Goal: Task Accomplishment & Management: Use online tool/utility

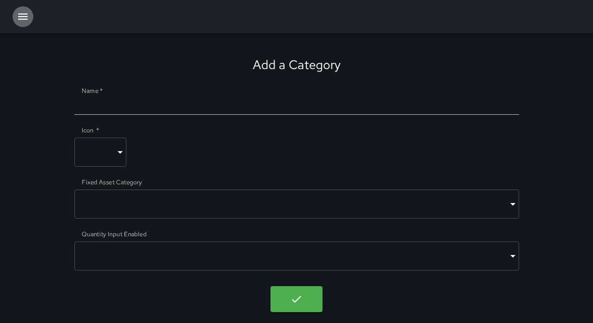
click at [20, 21] on icon "button" at bounding box center [23, 16] width 12 height 12
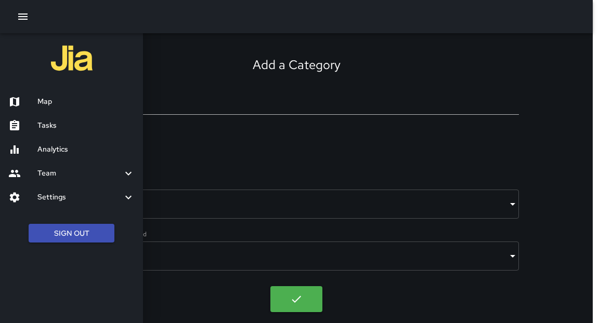
click at [56, 149] on h6 "Analytics" at bounding box center [85, 149] width 97 height 11
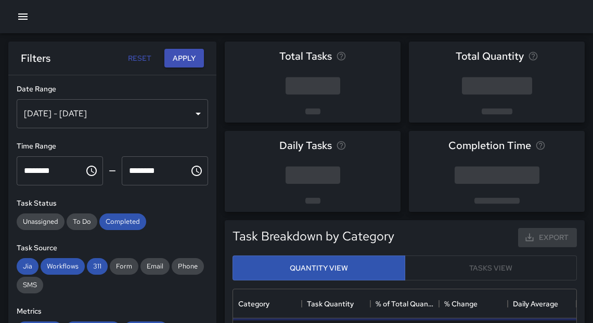
scroll to position [305, 337]
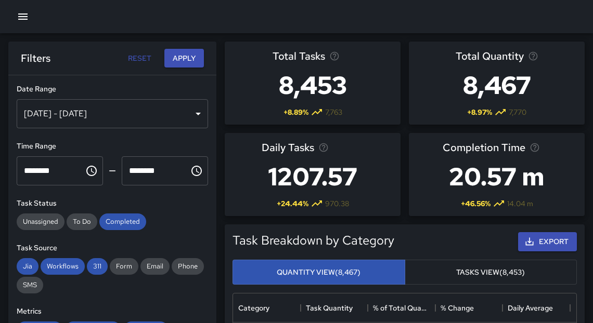
click at [95, 116] on div "[DATE] - [DATE]" at bounding box center [112, 113] width 191 height 29
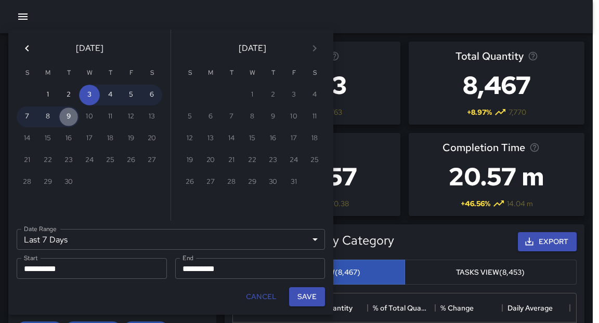
click at [65, 119] on button "9" at bounding box center [68, 117] width 21 height 21
type input "******"
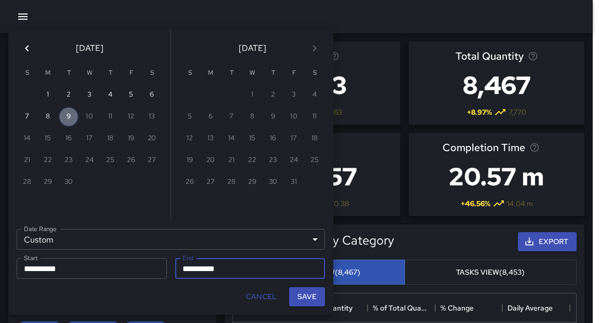
click at [65, 119] on button "9" at bounding box center [68, 117] width 21 height 21
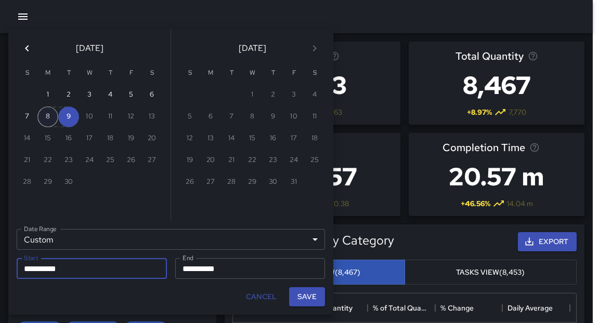
click at [46, 117] on button "8" at bounding box center [47, 117] width 21 height 21
type input "**********"
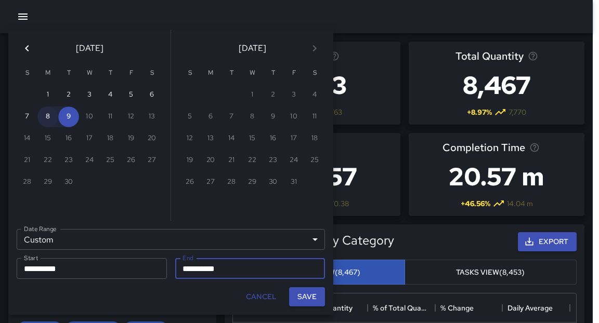
click at [45, 117] on button "8" at bounding box center [47, 117] width 21 height 21
type input "**********"
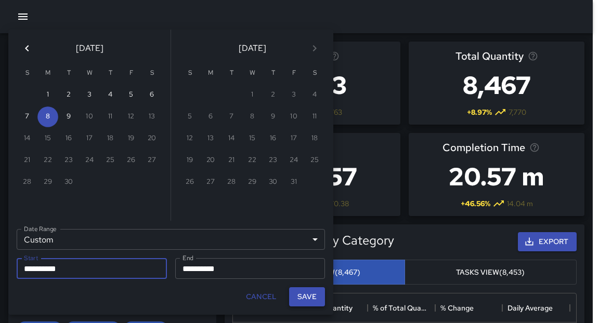
click at [318, 302] on button "Save" at bounding box center [307, 296] width 36 height 19
type input "**********"
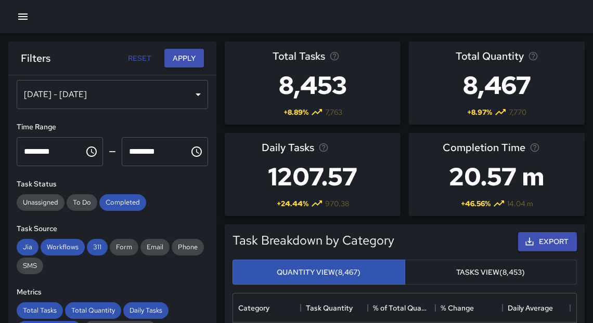
scroll to position [0, 0]
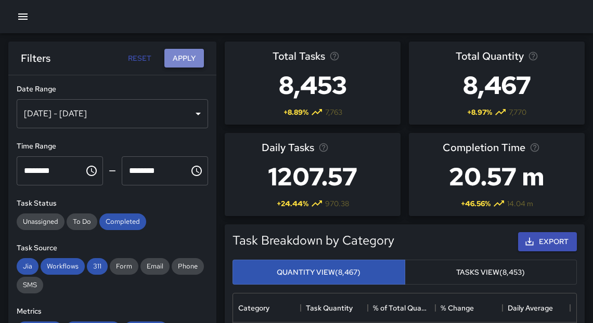
click at [186, 59] on button "Apply" at bounding box center [184, 58] width 40 height 19
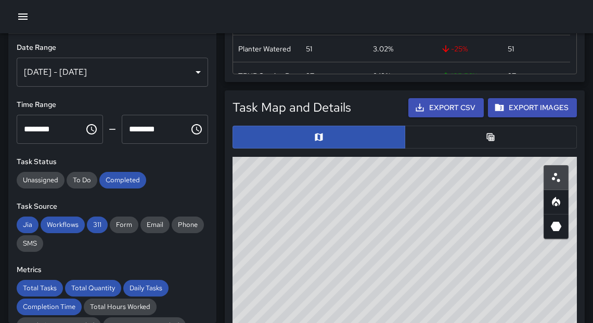
scroll to position [588, 0]
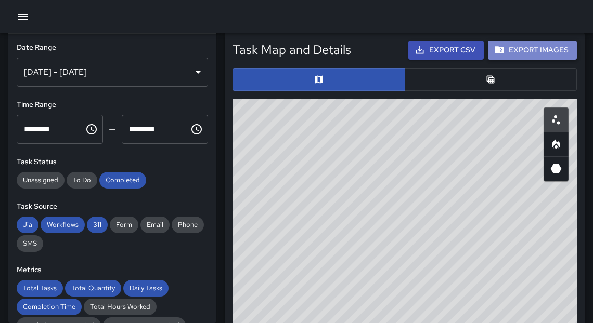
click at [530, 54] on button "Export Images" at bounding box center [532, 50] width 89 height 19
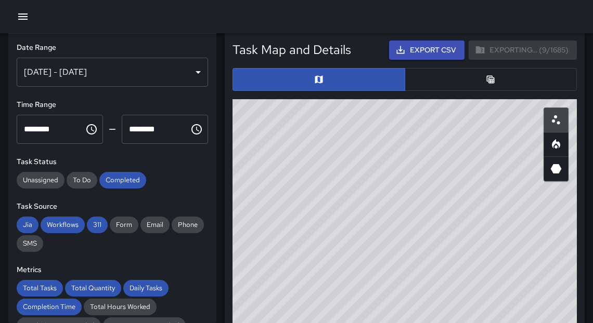
scroll to position [0, 0]
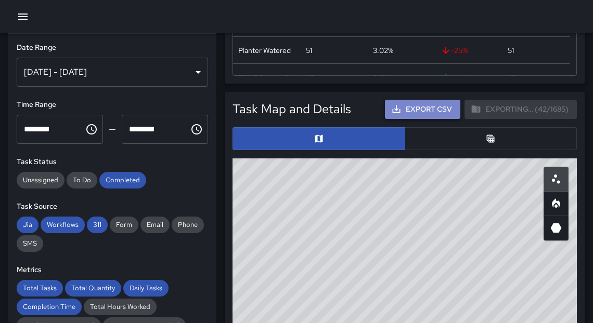
click at [411, 112] on button "Export CSV" at bounding box center [422, 109] width 75 height 19
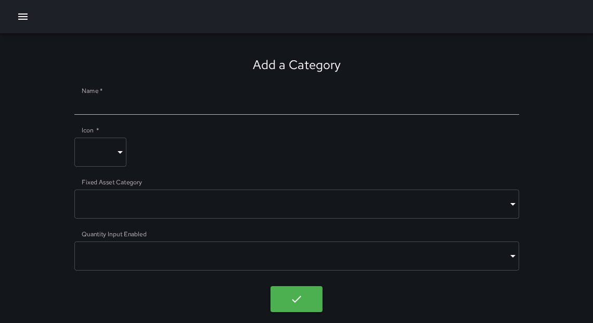
click at [25, 16] on icon "button" at bounding box center [22, 17] width 9 height 6
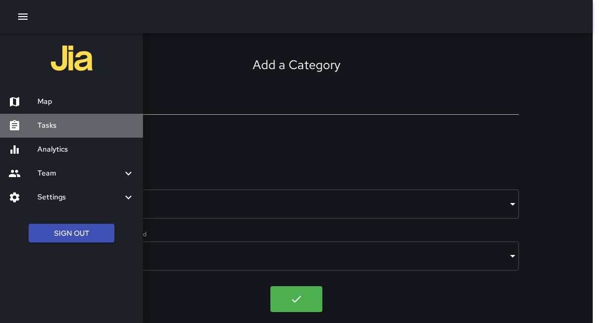
click at [70, 127] on h6 "Tasks" at bounding box center [85, 125] width 97 height 11
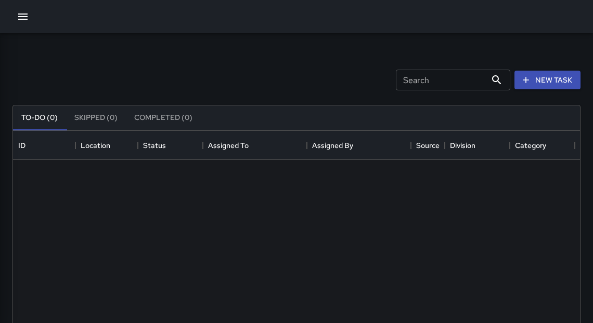
scroll to position [434, 560]
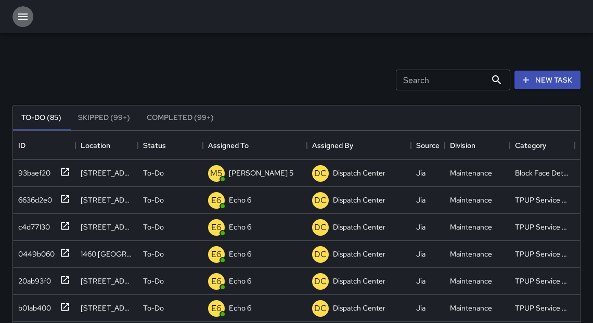
click at [27, 17] on icon "button" at bounding box center [22, 17] width 9 height 6
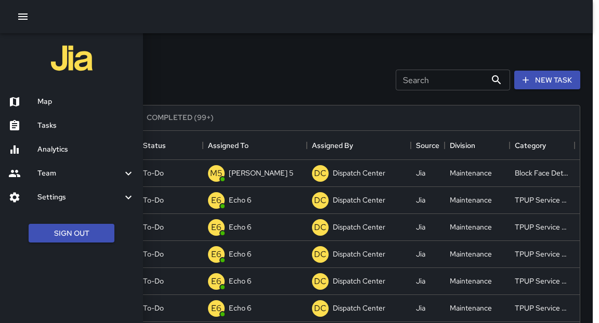
click at [55, 129] on h6 "Tasks" at bounding box center [85, 125] width 97 height 11
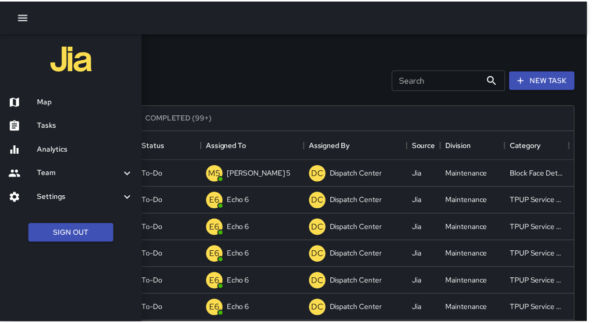
scroll to position [6, 6]
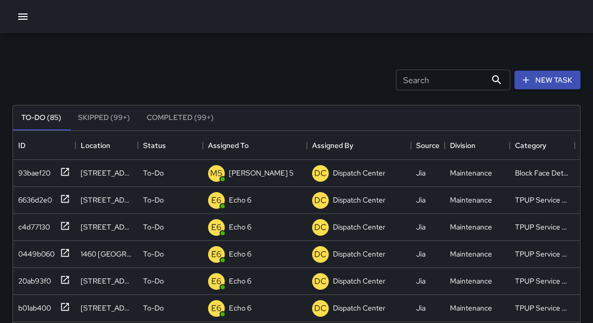
click at [27, 17] on icon "button" at bounding box center [23, 16] width 12 height 12
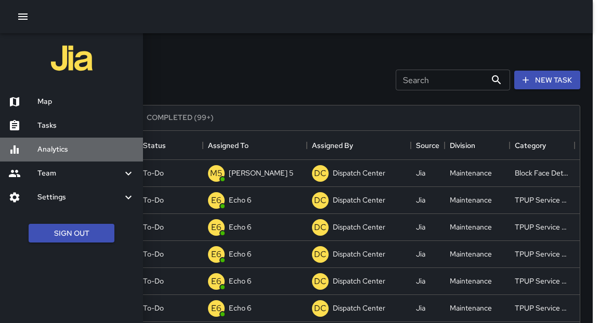
click at [55, 153] on h6 "Analytics" at bounding box center [85, 149] width 97 height 11
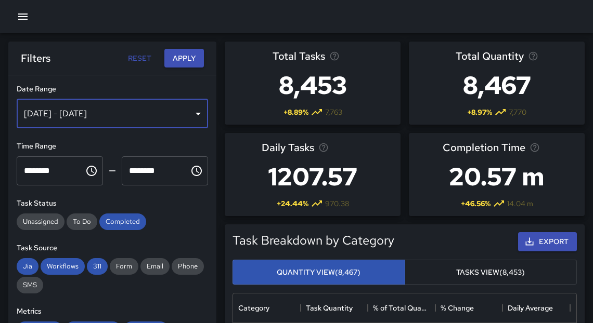
click at [101, 114] on div "Sep 03, 2025 - Sep 09, 2025" at bounding box center [112, 113] width 191 height 29
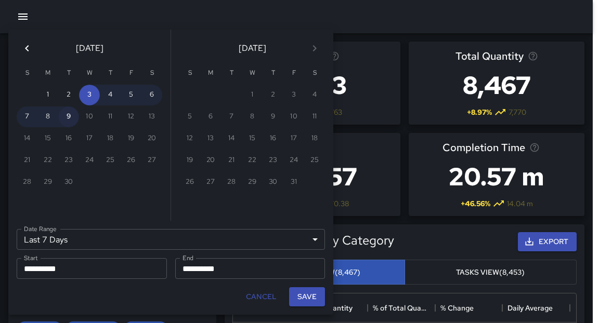
click at [66, 120] on button "9" at bounding box center [68, 117] width 21 height 21
type input "******"
type input "**********"
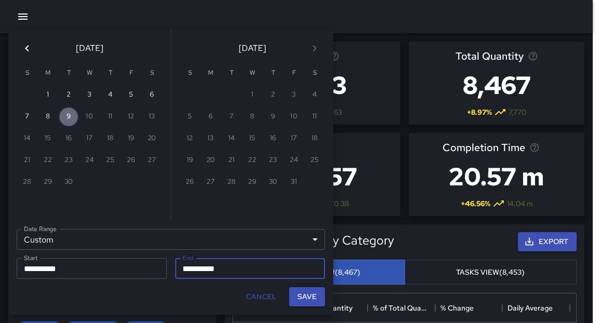
click at [66, 119] on button "9" at bounding box center [68, 117] width 21 height 21
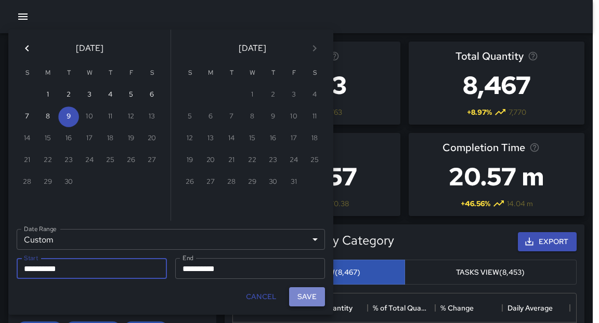
click at [298, 299] on button "Save" at bounding box center [307, 296] width 36 height 19
type input "**********"
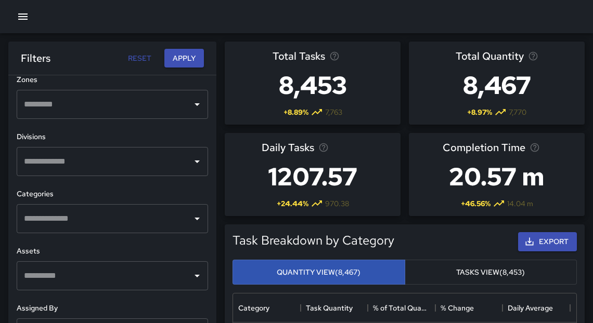
scroll to position [333, 0]
click at [127, 172] on div "​" at bounding box center [112, 161] width 191 height 29
click at [188, 59] on button "Apply" at bounding box center [184, 58] width 40 height 19
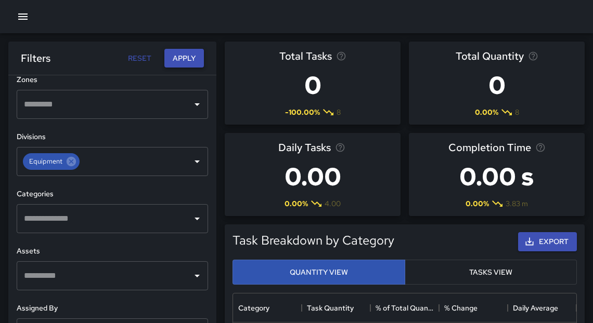
click at [187, 61] on button "Apply" at bounding box center [184, 58] width 40 height 19
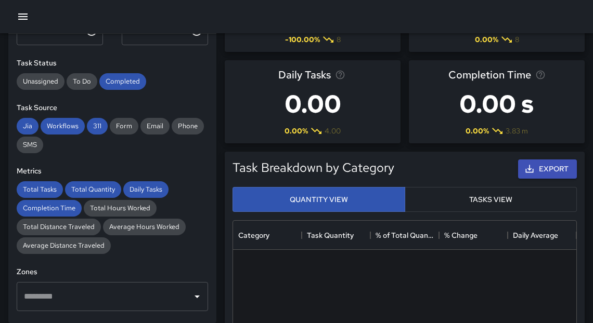
scroll to position [0, 0]
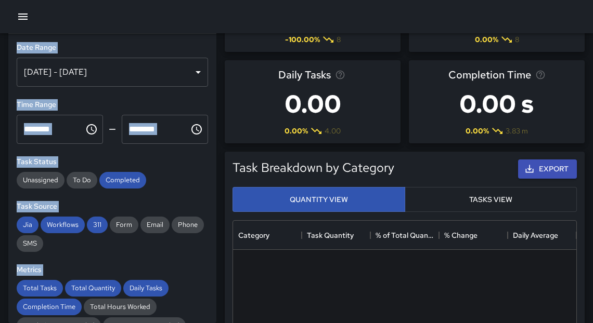
drag, startPoint x: 230, startPoint y: 34, endPoint x: 234, endPoint y: 27, distance: 8.4
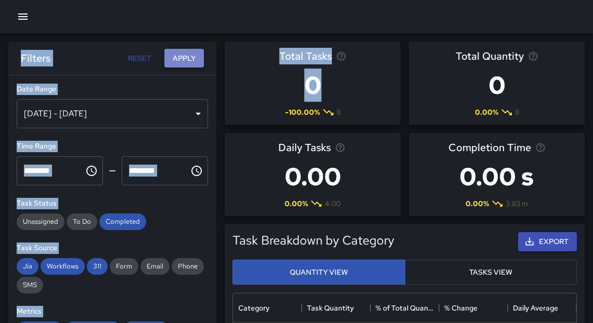
click at [184, 62] on button "Apply" at bounding box center [184, 58] width 40 height 19
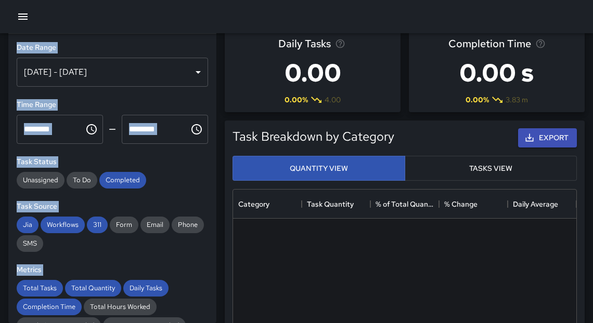
scroll to position [99, 0]
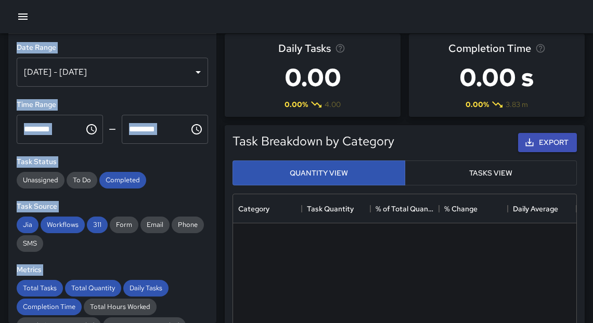
click at [186, 76] on div "Sep 09, 2025 - Sep 09, 2025" at bounding box center [112, 72] width 191 height 29
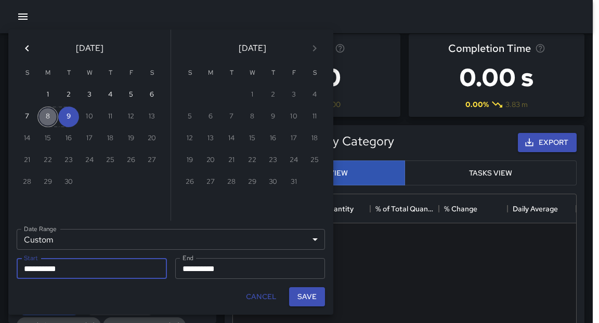
click at [44, 116] on button "8" at bounding box center [47, 117] width 21 height 21
type input "**********"
click at [44, 116] on button "8" at bounding box center [47, 117] width 21 height 21
type input "**********"
click at [305, 304] on button "Save" at bounding box center [307, 296] width 36 height 19
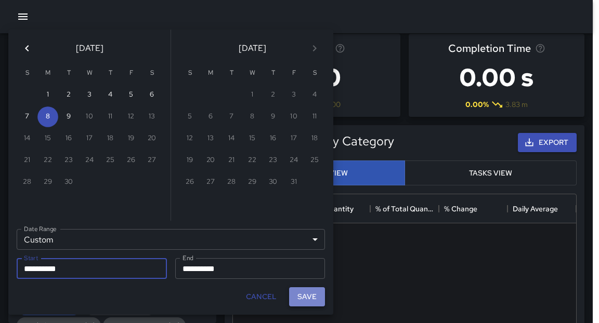
type input "**********"
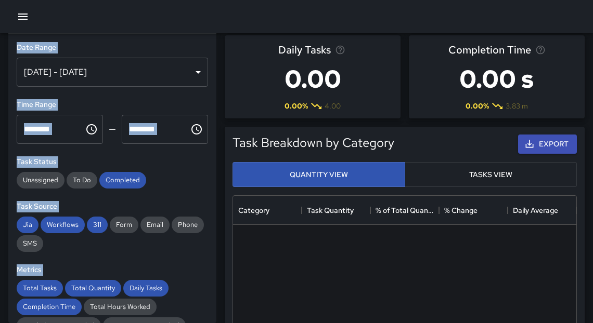
scroll to position [0, 0]
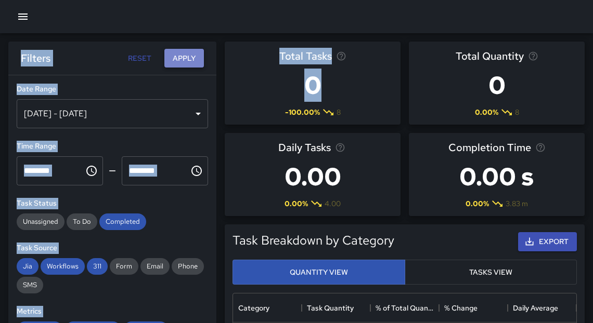
click at [188, 62] on button "Apply" at bounding box center [184, 58] width 40 height 19
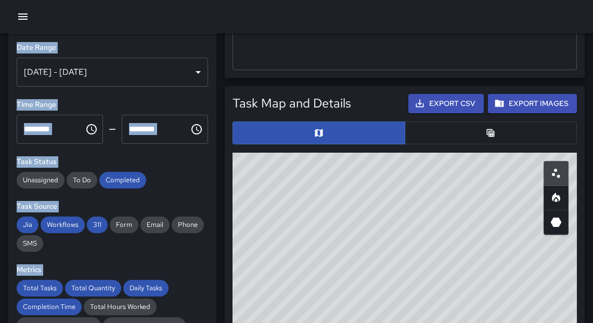
scroll to position [598, 0]
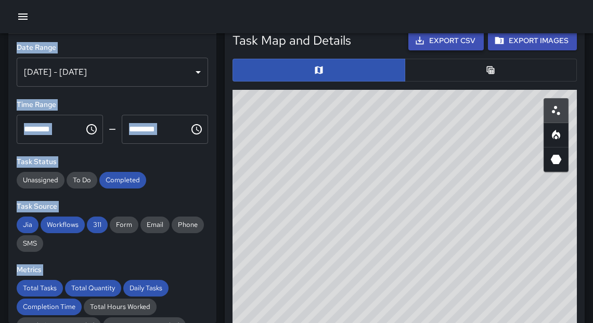
click at [453, 44] on button "Export CSV" at bounding box center [445, 40] width 75 height 19
click at [23, 15] on icon "button" at bounding box center [23, 16] width 12 height 12
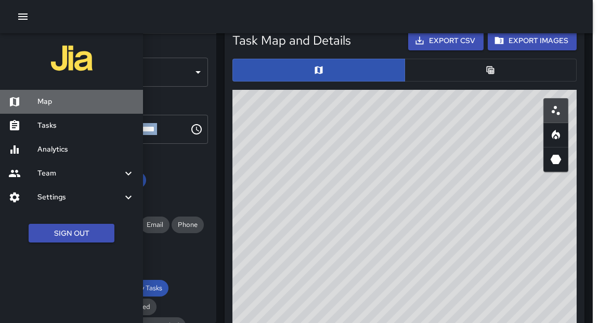
click at [50, 104] on h6 "Map" at bounding box center [85, 101] width 97 height 11
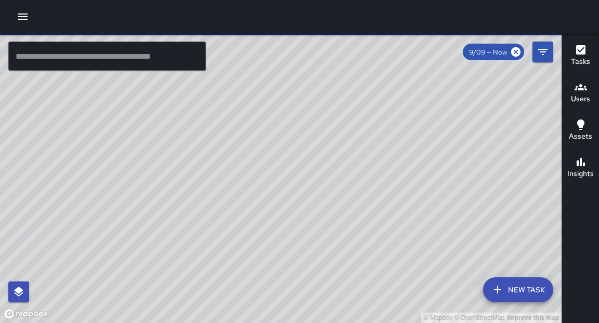
click at [503, 291] on icon "button" at bounding box center [497, 290] width 12 height 12
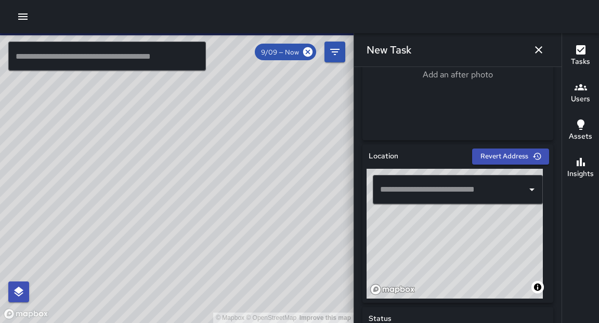
scroll to position [273, 0]
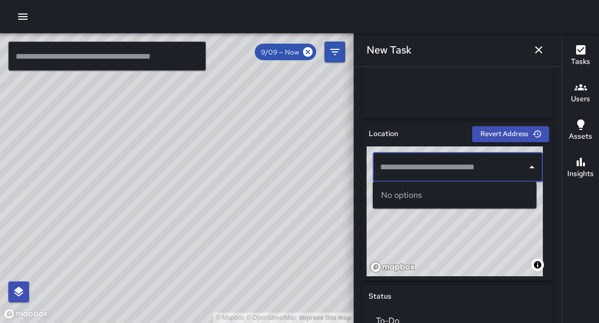
click at [423, 171] on input "text" at bounding box center [449, 168] width 145 height 20
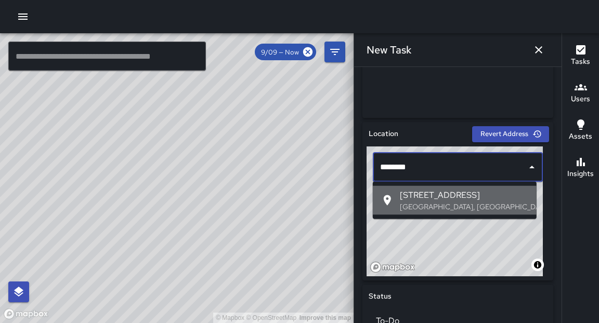
click at [440, 193] on span "516 16th Street" at bounding box center [464, 195] width 128 height 12
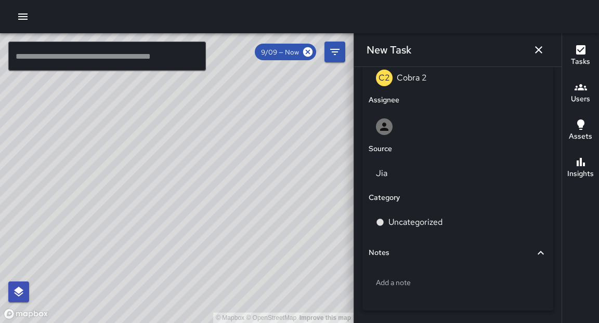
scroll to position [567, 0]
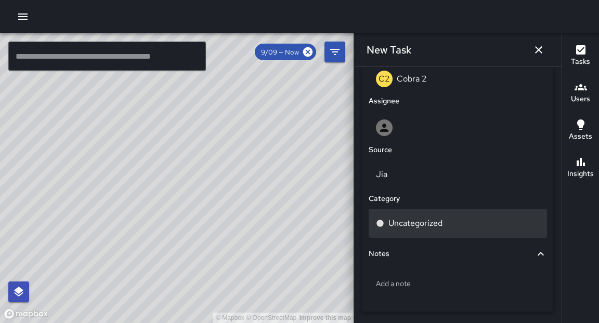
type input "**********"
click at [413, 222] on p "Uncategorized" at bounding box center [415, 223] width 54 height 12
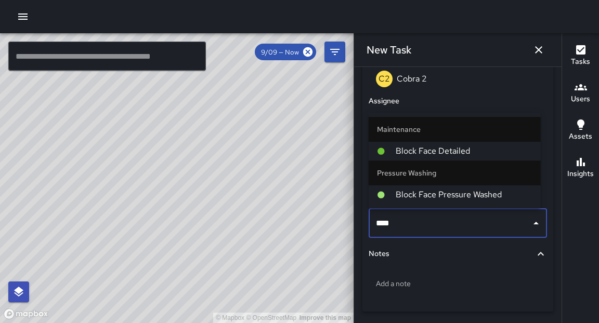
type input "*****"
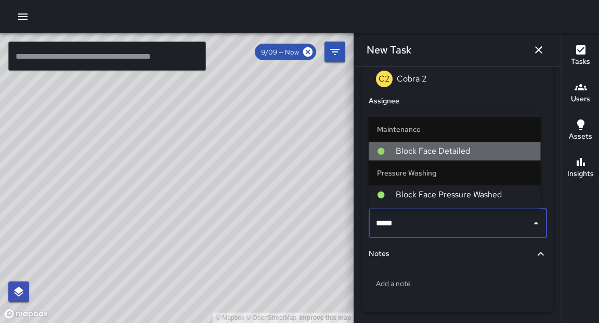
click at [419, 153] on span "Block Face Detailed" at bounding box center [464, 151] width 137 height 12
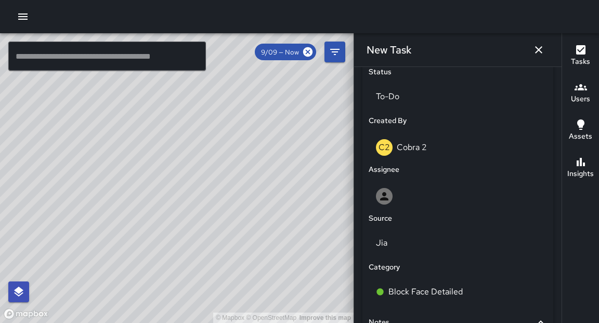
scroll to position [503, 0]
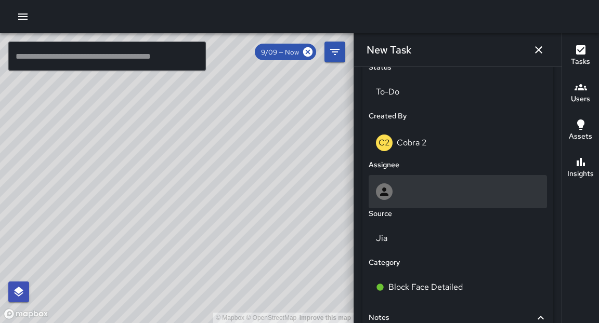
click at [388, 196] on icon at bounding box center [384, 192] width 12 height 12
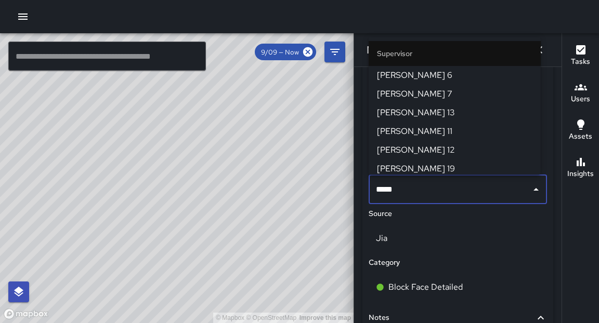
type input "******"
click at [394, 195] on input "******" at bounding box center [449, 190] width 153 height 20
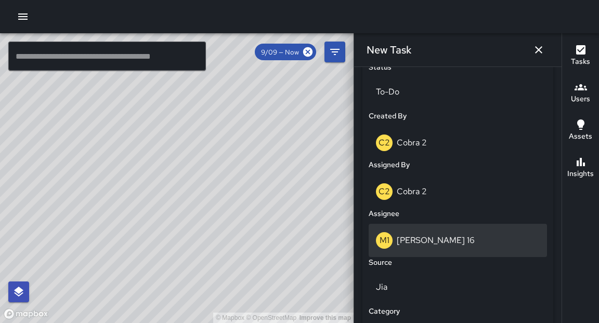
click at [417, 241] on p "[PERSON_NAME] 16" at bounding box center [436, 240] width 78 height 11
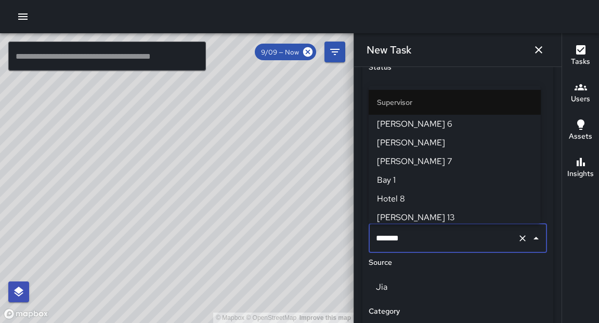
scroll to position [453, 0]
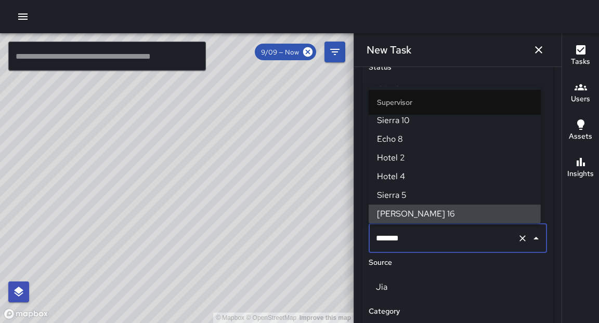
type input "******"
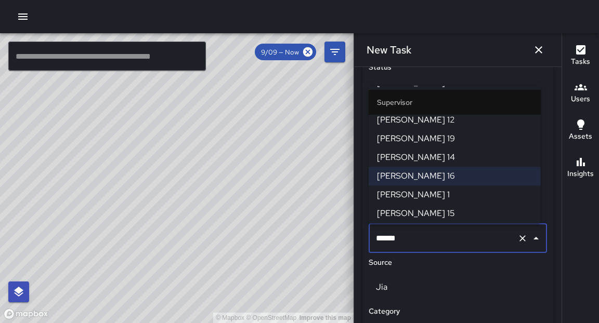
scroll to position [51, 0]
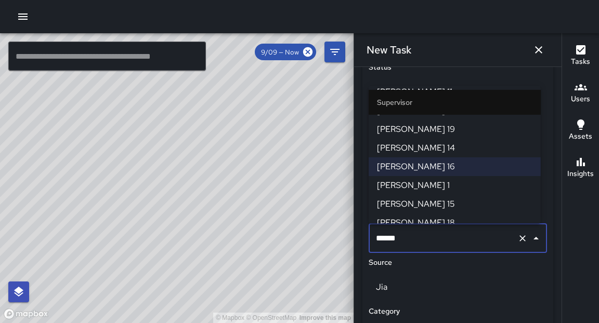
click at [427, 191] on span "Mike 1" at bounding box center [454, 186] width 155 height 12
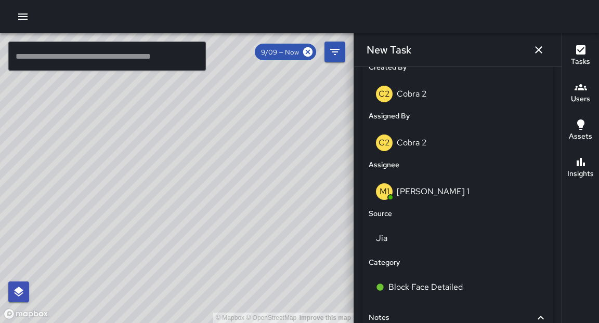
scroll to position [651, 0]
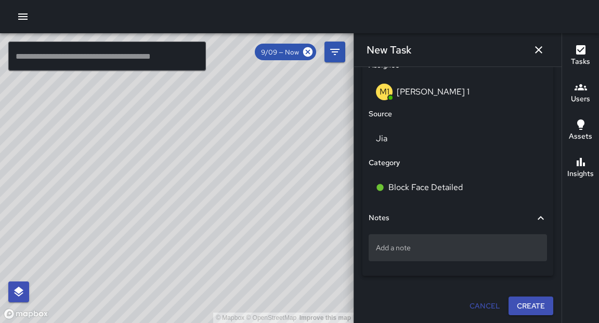
click at [439, 254] on div "Add a note" at bounding box center [458, 247] width 178 height 27
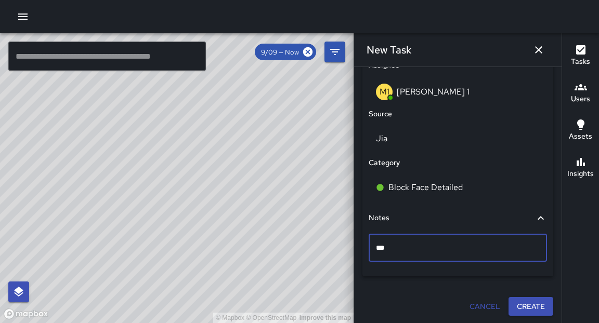
type textarea "***"
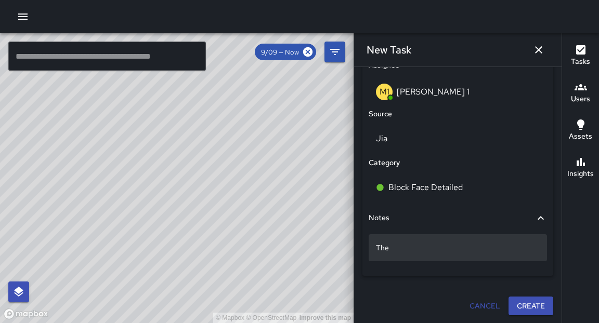
click at [439, 240] on div "The" at bounding box center [458, 247] width 178 height 27
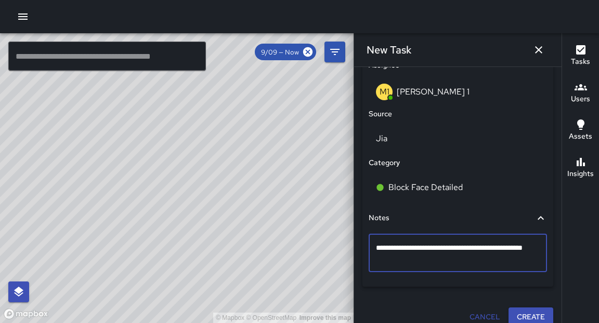
type textarea "**********"
click at [530, 316] on button "Create" at bounding box center [530, 317] width 45 height 19
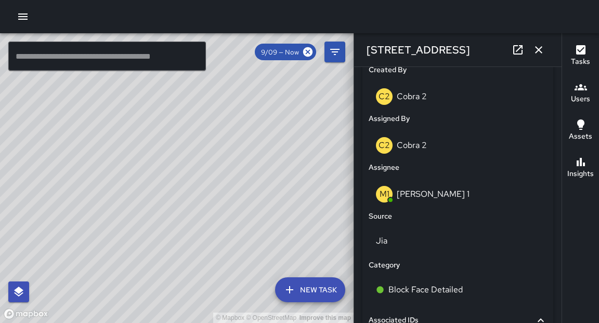
scroll to position [534, 0]
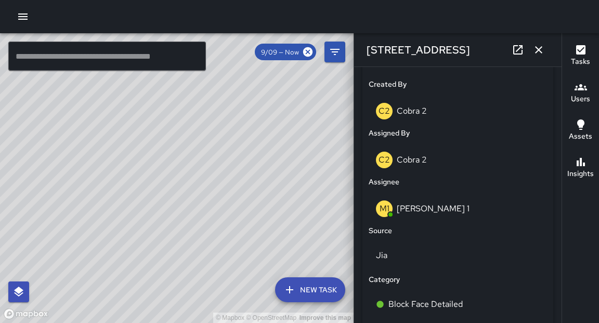
click at [31, 21] on button "button" at bounding box center [22, 16] width 21 height 21
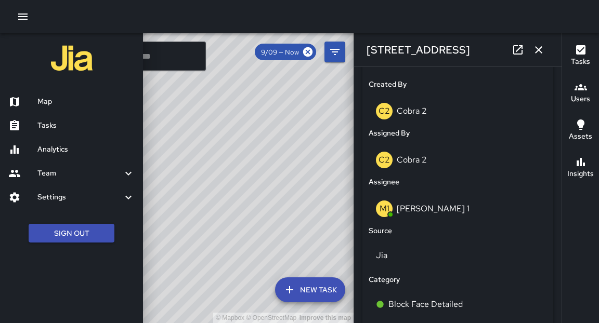
click at [43, 130] on h6 "Tasks" at bounding box center [85, 125] width 97 height 11
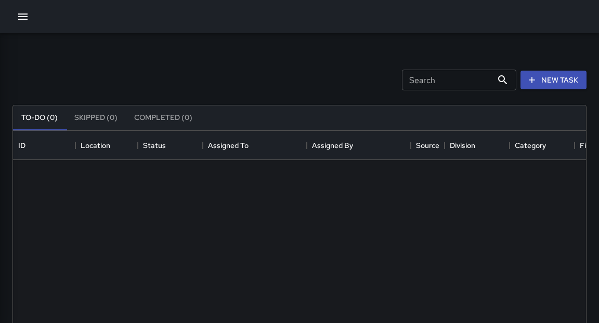
scroll to position [440, 573]
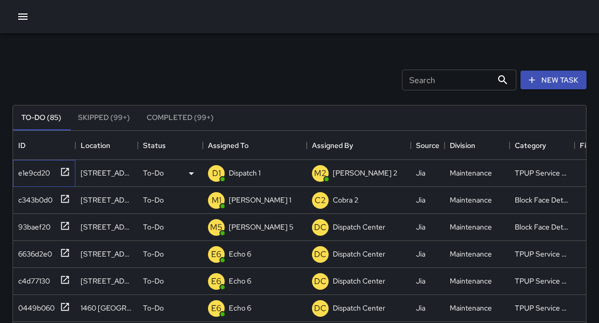
click at [67, 172] on icon at bounding box center [65, 172] width 10 height 10
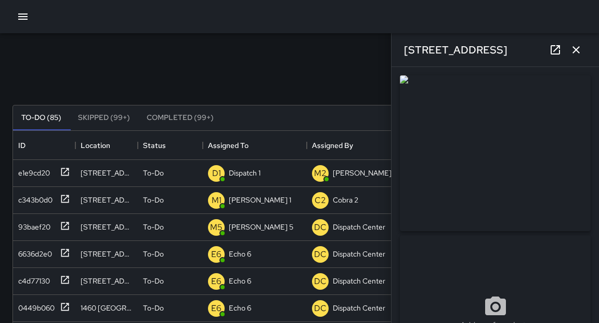
click at [574, 50] on icon "button" at bounding box center [576, 50] width 12 height 12
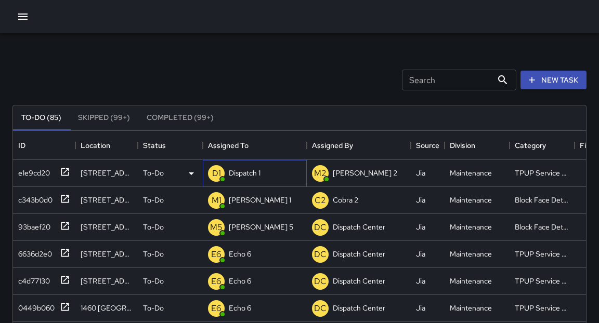
click at [255, 177] on p "Dispatch 1" at bounding box center [245, 173] width 32 height 10
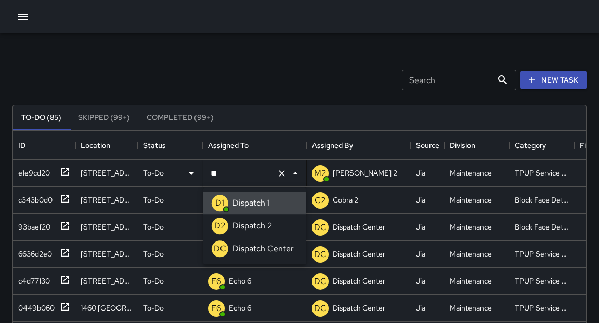
type input "*"
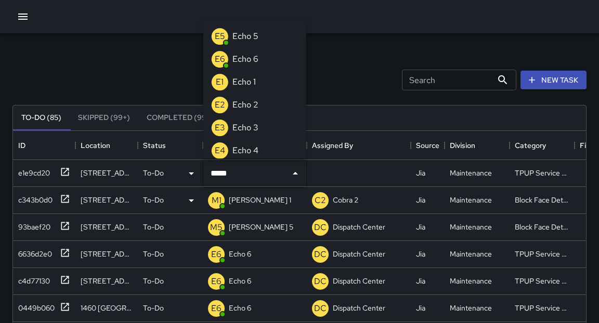
type input "******"
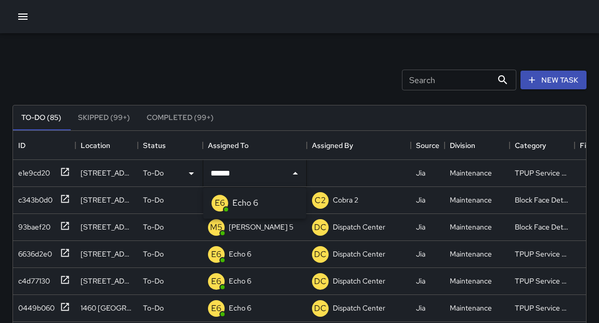
click at [256, 203] on p "Echo 6" at bounding box center [245, 203] width 26 height 12
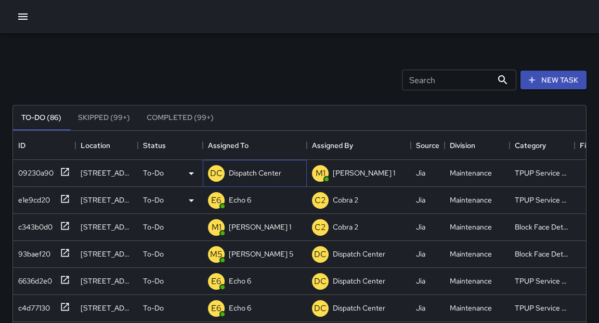
click at [265, 176] on p "Dispatch Center" at bounding box center [255, 173] width 53 height 10
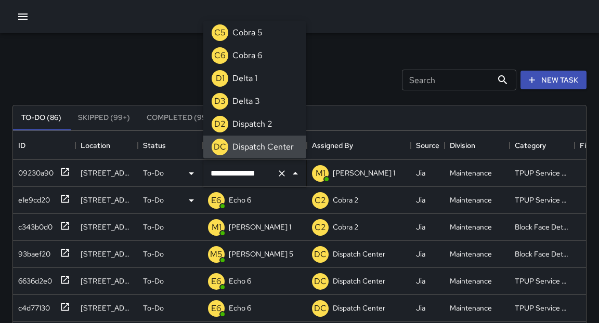
scroll to position [0, 0]
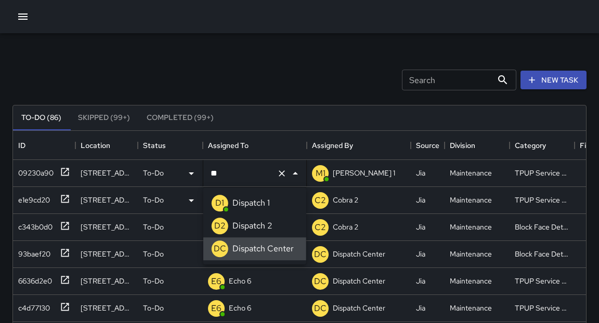
type input "*"
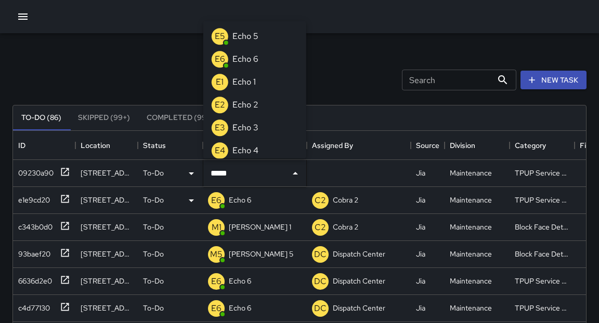
type input "******"
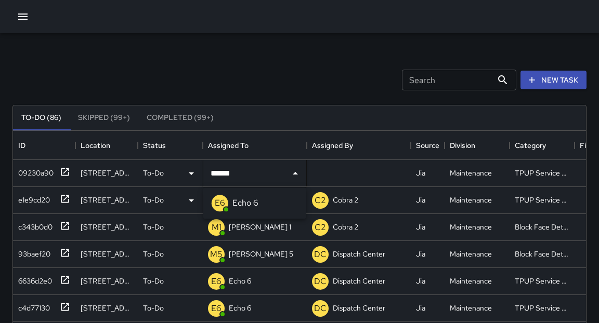
click at [253, 208] on p "Echo 6" at bounding box center [245, 203] width 26 height 12
click at [172, 82] on div "Search Search New Task" at bounding box center [299, 80] width 578 height 54
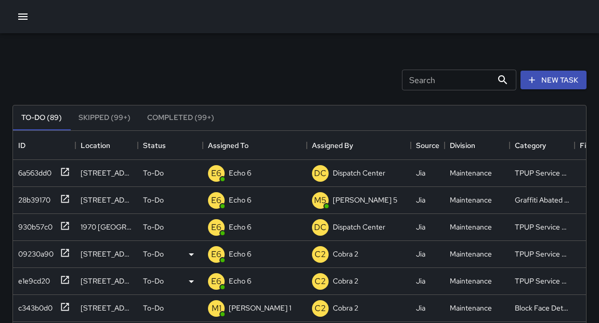
click at [25, 19] on icon "button" at bounding box center [22, 17] width 9 height 6
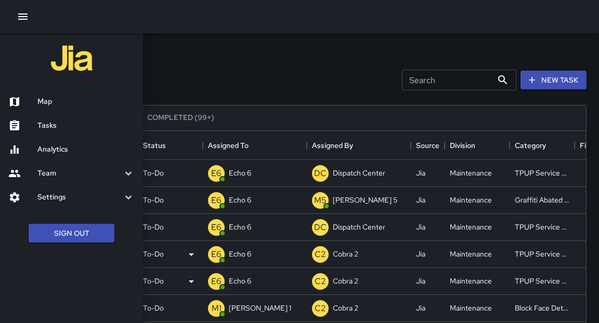
click at [44, 94] on div "Map" at bounding box center [71, 102] width 143 height 24
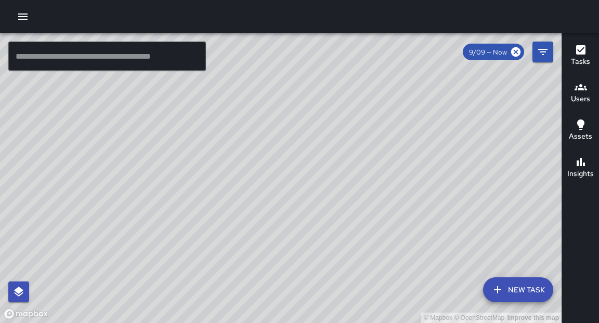
drag, startPoint x: 315, startPoint y: 228, endPoint x: 319, endPoint y: 211, distance: 17.0
click at [319, 211] on div "© Mapbox © OpenStreetMap Improve this map" at bounding box center [280, 178] width 561 height 290
drag, startPoint x: 282, startPoint y: 184, endPoint x: 324, endPoint y: 116, distance: 79.9
click at [324, 116] on div "© Mapbox © OpenStreetMap Improve this map" at bounding box center [280, 178] width 561 height 290
drag, startPoint x: 234, startPoint y: 286, endPoint x: 262, endPoint y: 234, distance: 59.5
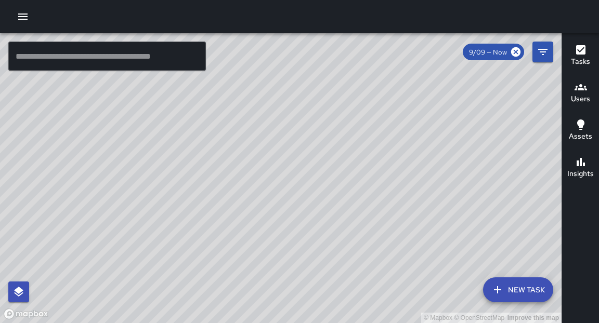
click at [262, 234] on div "© Mapbox © OpenStreetMap Improve this map" at bounding box center [280, 178] width 561 height 290
drag, startPoint x: 335, startPoint y: 61, endPoint x: 282, endPoint y: 167, distance: 118.3
click at [282, 167] on div "© Mapbox © OpenStreetMap Improve this map" at bounding box center [280, 178] width 561 height 290
